Goal: Transaction & Acquisition: Purchase product/service

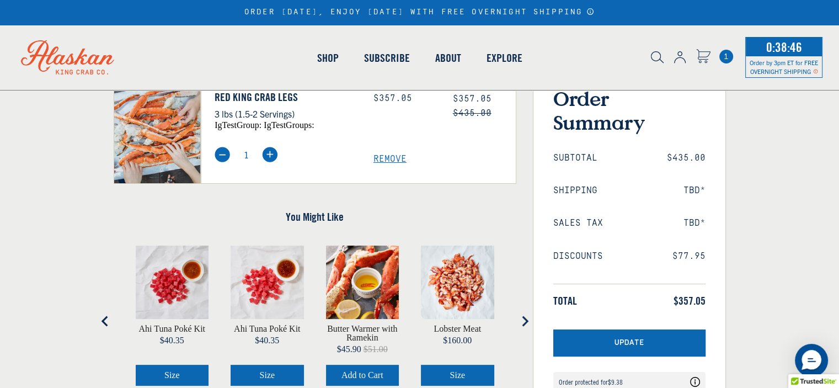
scroll to position [221, 0]
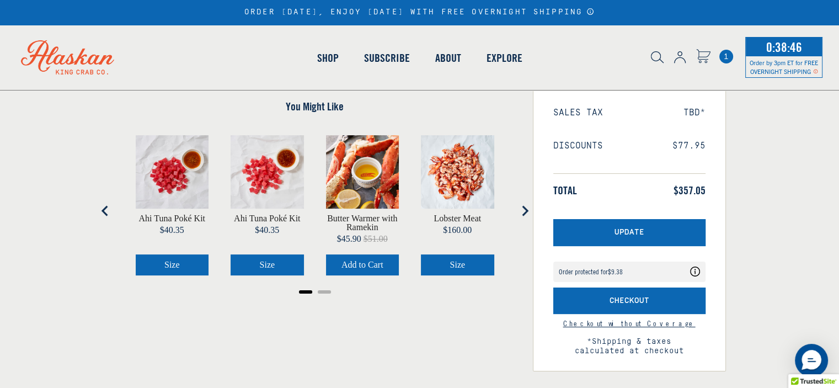
click at [694, 271] on icon "Coverage Options" at bounding box center [695, 271] width 10 height 10
click at [600, 271] on div "Order protected for $9.38" at bounding box center [590, 271] width 64 height 7
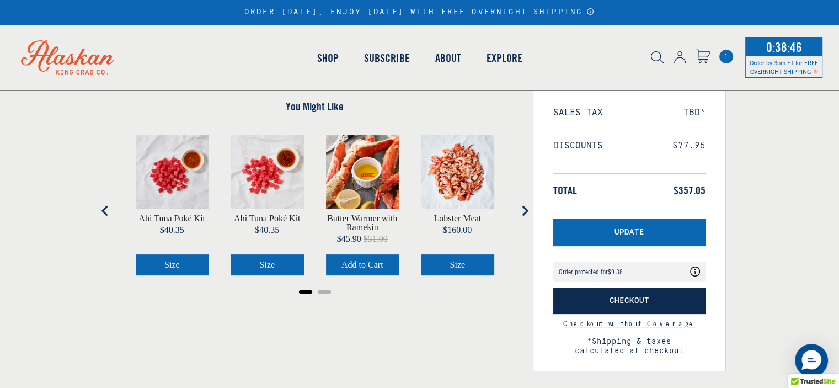
click at [458, 267] on div "Product Price Total Red King Crab Legs 3 lbs (1.5-2 Servings) igTestGroup: igTe…" at bounding box center [314, 156] width 419 height 429
click at [457, 236] on div "Ahi Tuna Poké Kit Price $40.35 Size Ahi Tuna Poké Kit Price $40.35 Size Butter …" at bounding box center [315, 210] width 402 height 173
click at [523, 206] on div "Product Price Total Red King Crab Legs 3 lbs (1.5-2 Servings) igTestGroup: igTe…" at bounding box center [314, 156] width 419 height 429
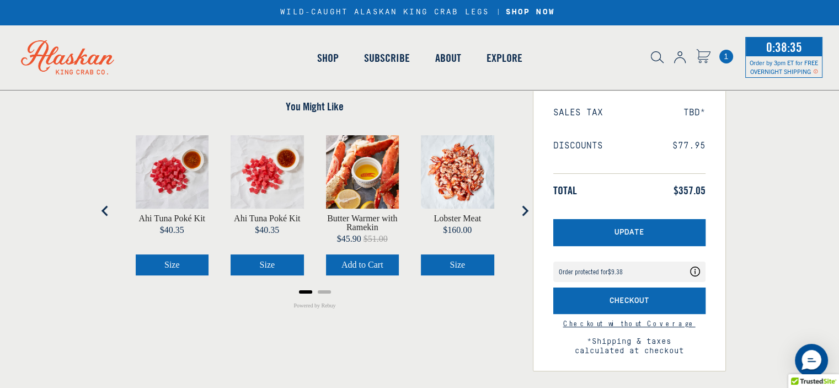
click at [472, 275] on button "Size" at bounding box center [457, 264] width 73 height 21
click at [479, 208] on img "product" at bounding box center [457, 171] width 73 height 73
click at [525, 211] on div "Congrats! You've unlocked FREE OVERNIGHT SHIPPING! Order Summary Subtotal $435.…" at bounding box center [628, 156] width 209 height 429
